Goal: Use online tool/utility

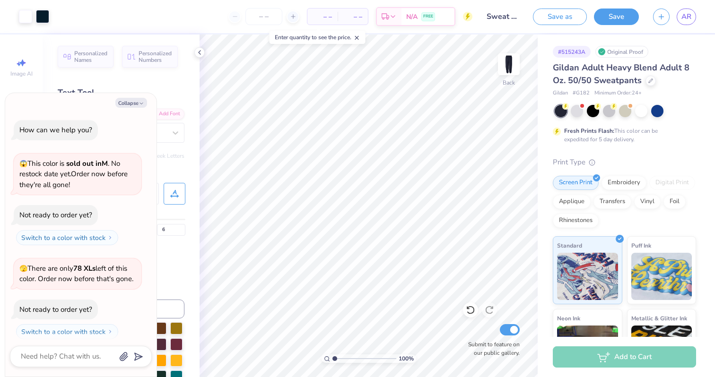
scroll to position [535, 0]
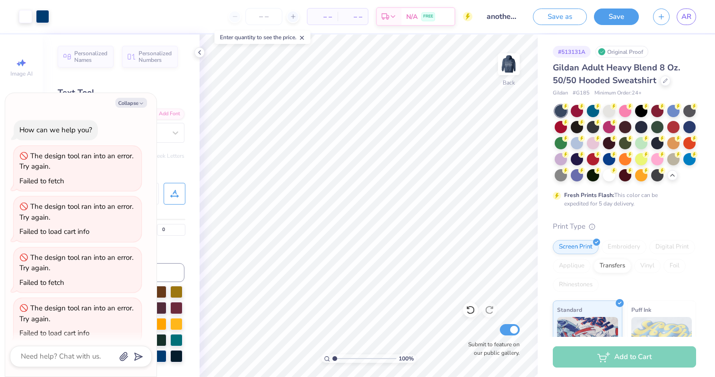
scroll to position [213, 0]
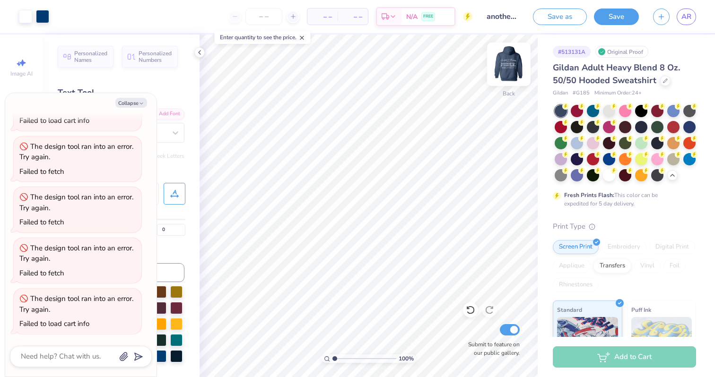
click at [510, 63] on img at bounding box center [509, 64] width 38 height 38
click at [197, 51] on icon at bounding box center [200, 53] width 8 height 8
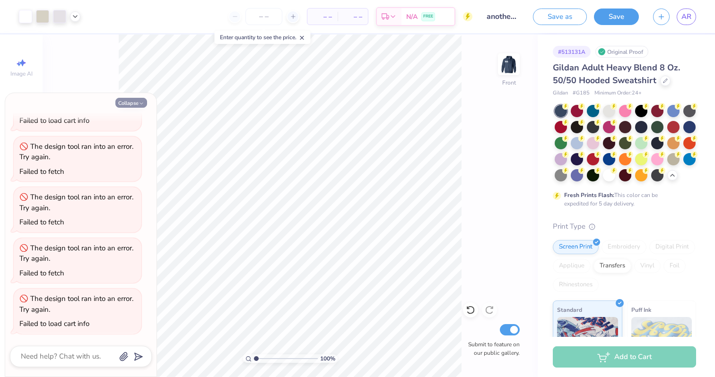
click at [130, 104] on button "Collapse" at bounding box center [131, 103] width 32 height 10
type textarea "x"
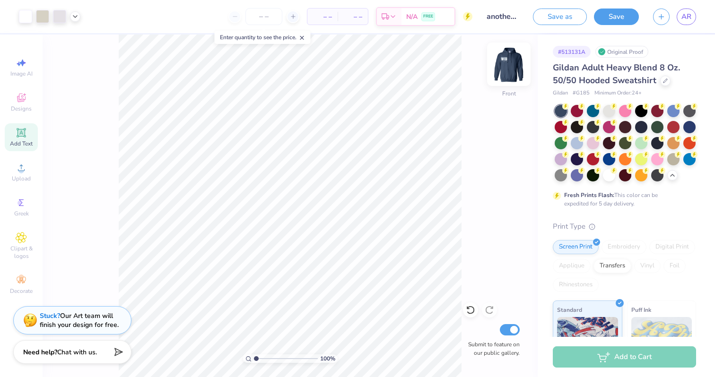
click at [512, 63] on img at bounding box center [509, 64] width 38 height 38
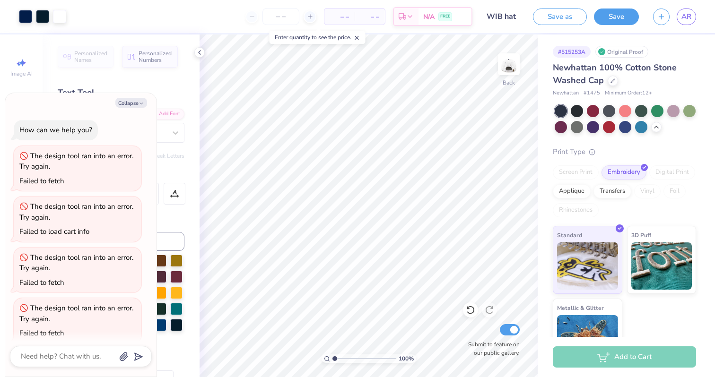
scroll to position [162, 0]
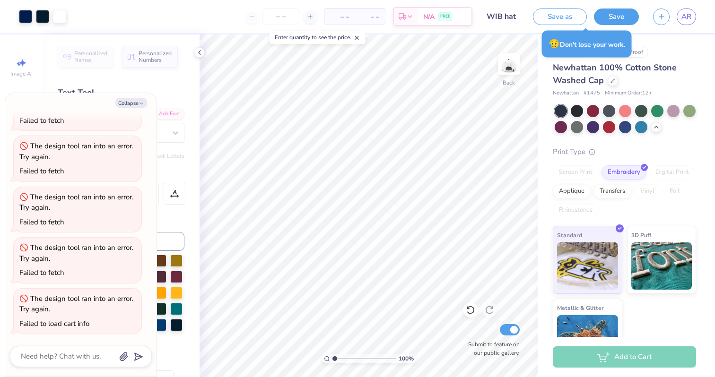
type textarea "x"
